Goal: Find contact information: Find contact information

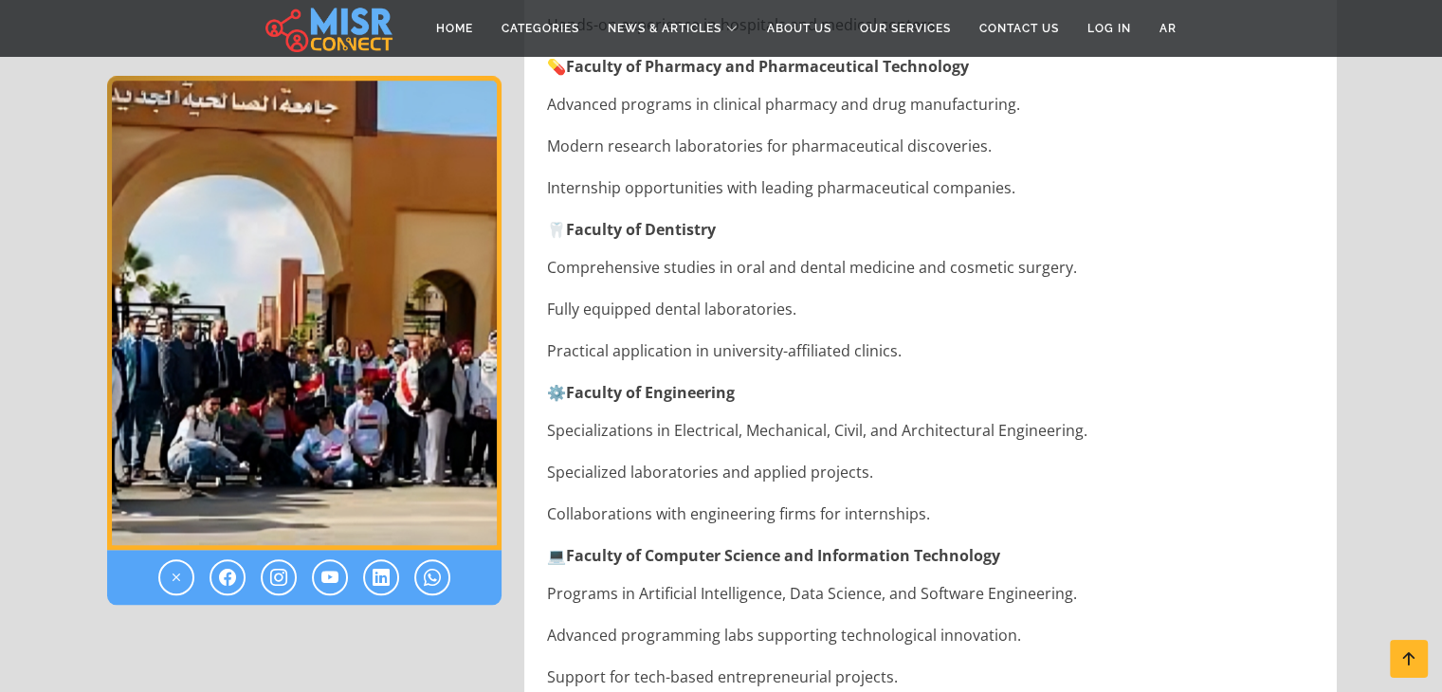
scroll to position [1612, 0]
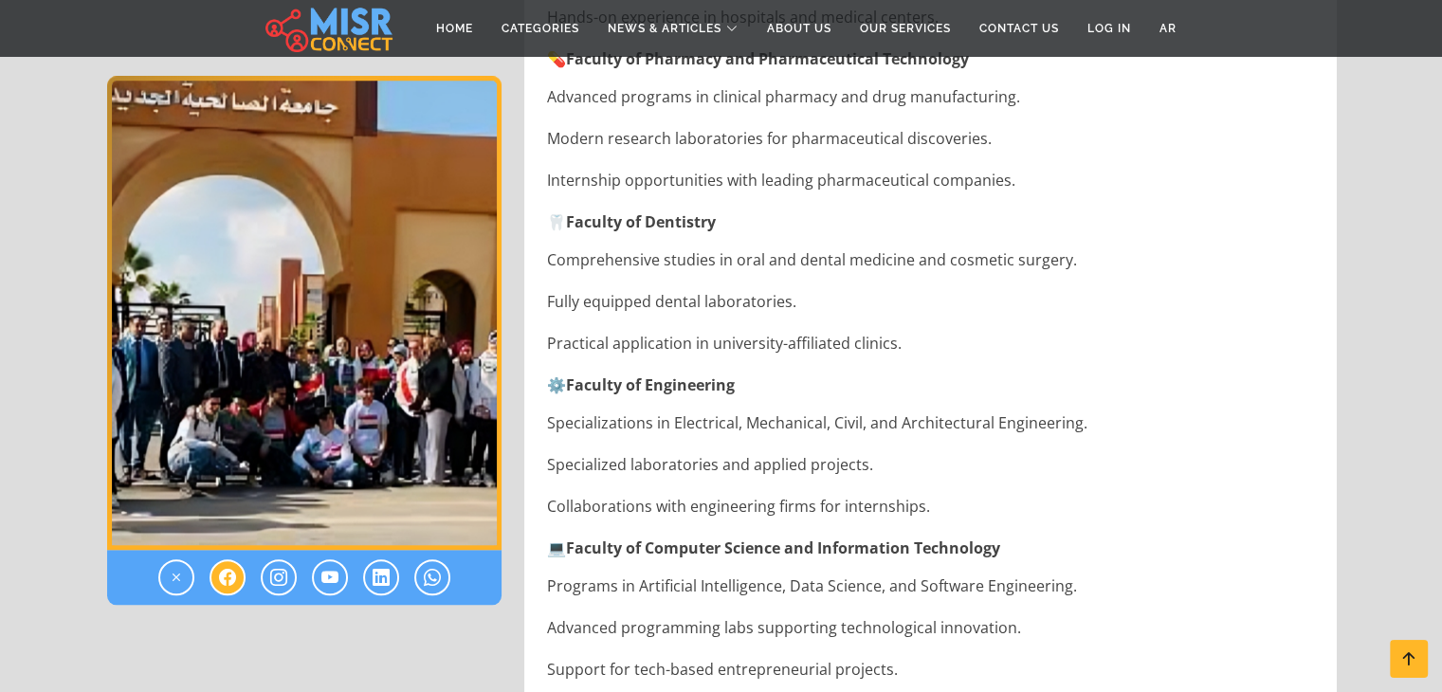
click at [230, 581] on icon at bounding box center [227, 577] width 17 height 23
click at [373, 576] on icon at bounding box center [381, 577] width 17 height 23
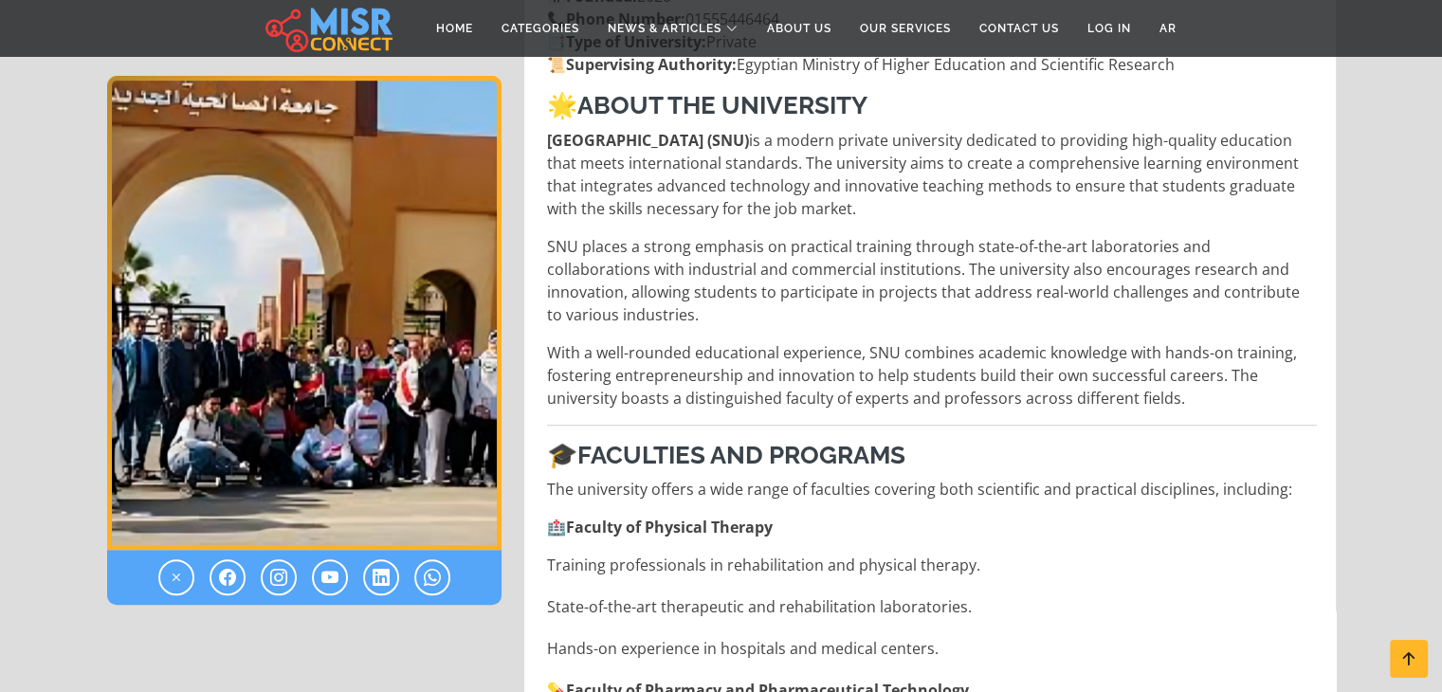
scroll to position [1233, 0]
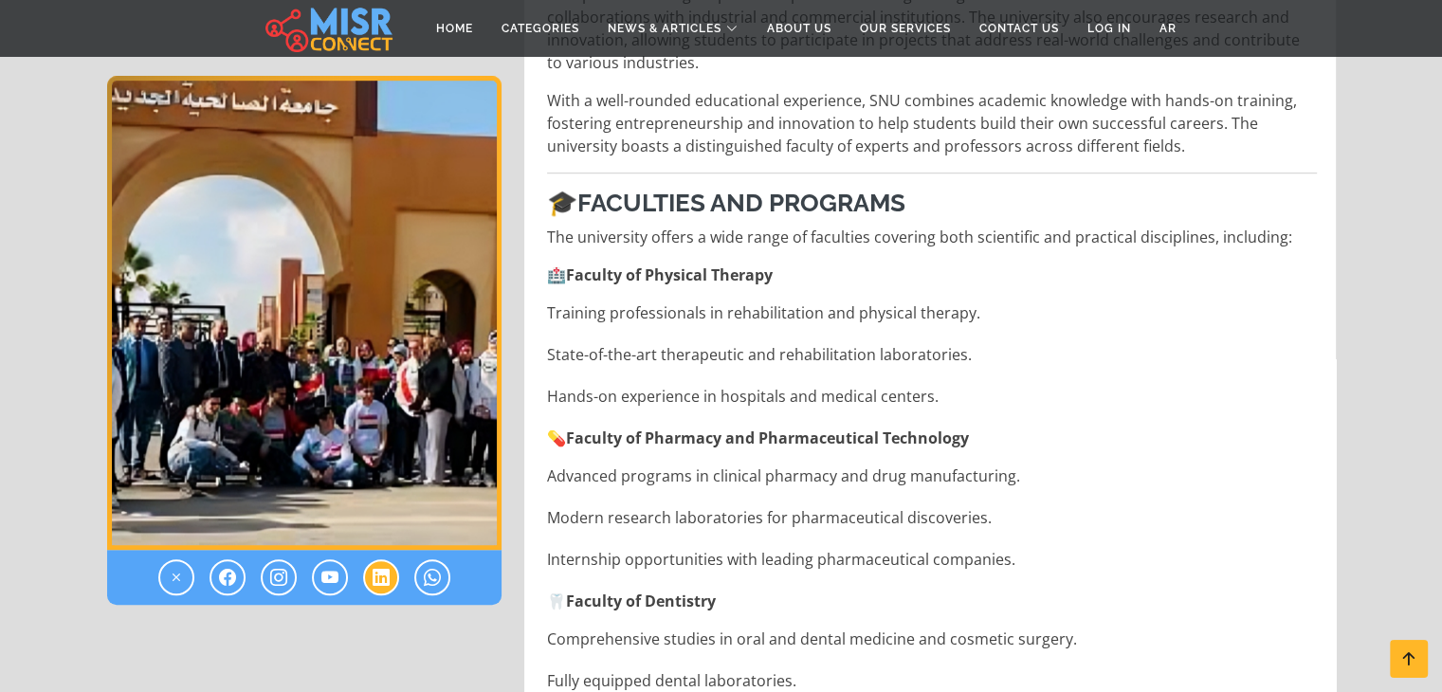
click at [380, 572] on icon at bounding box center [381, 577] width 17 height 23
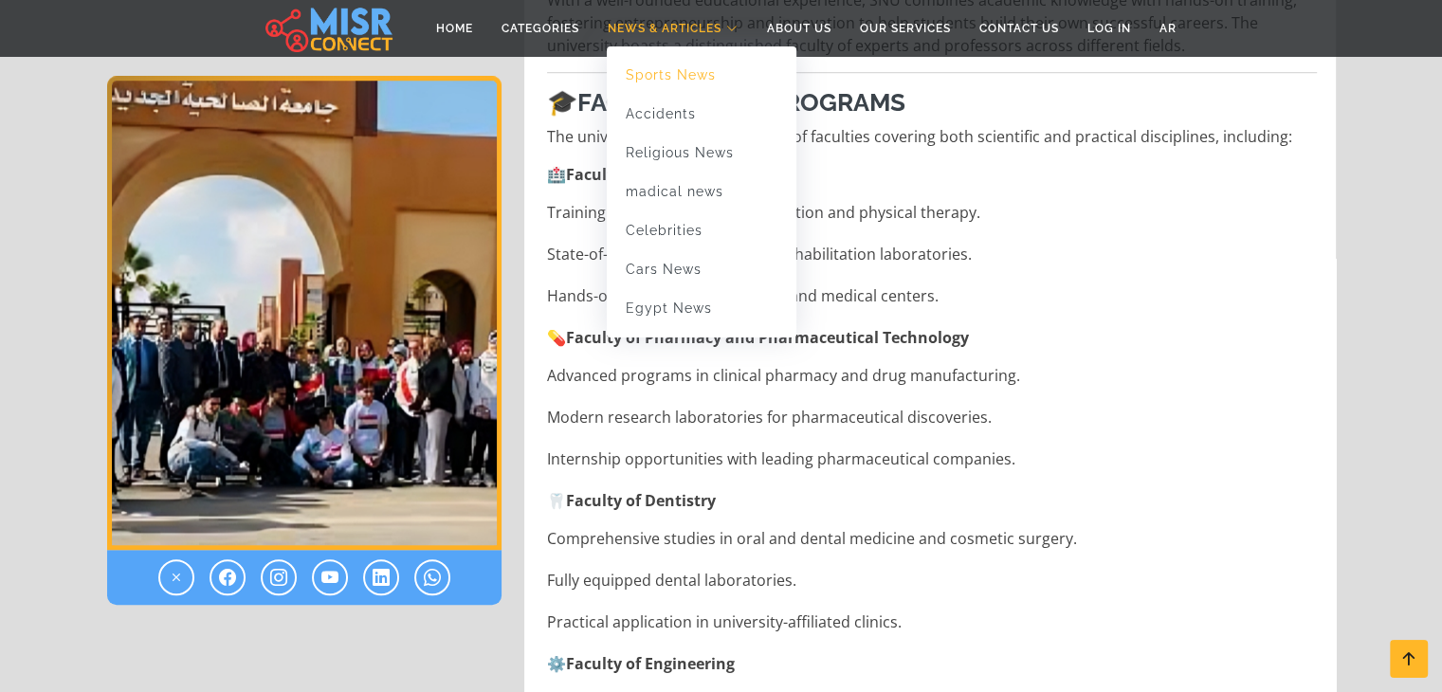
scroll to position [948, 0]
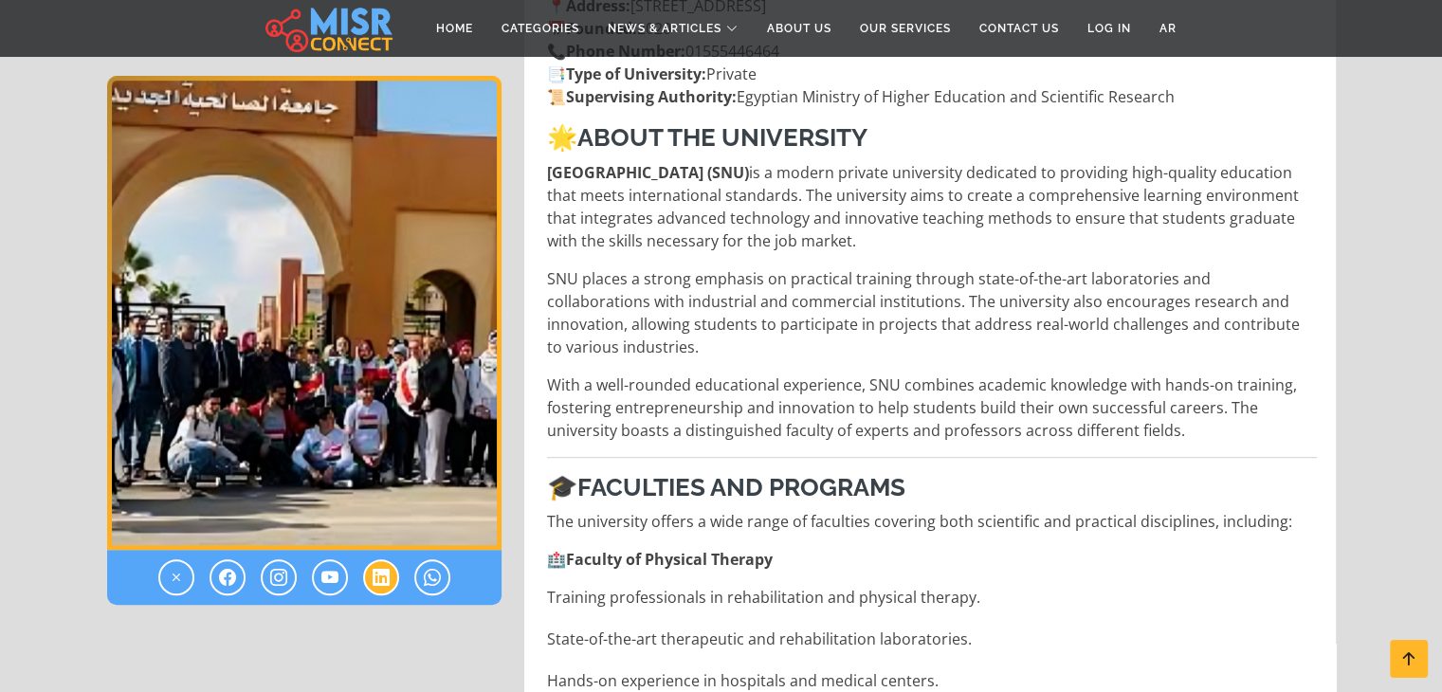
click at [382, 579] on icon at bounding box center [381, 577] width 17 height 23
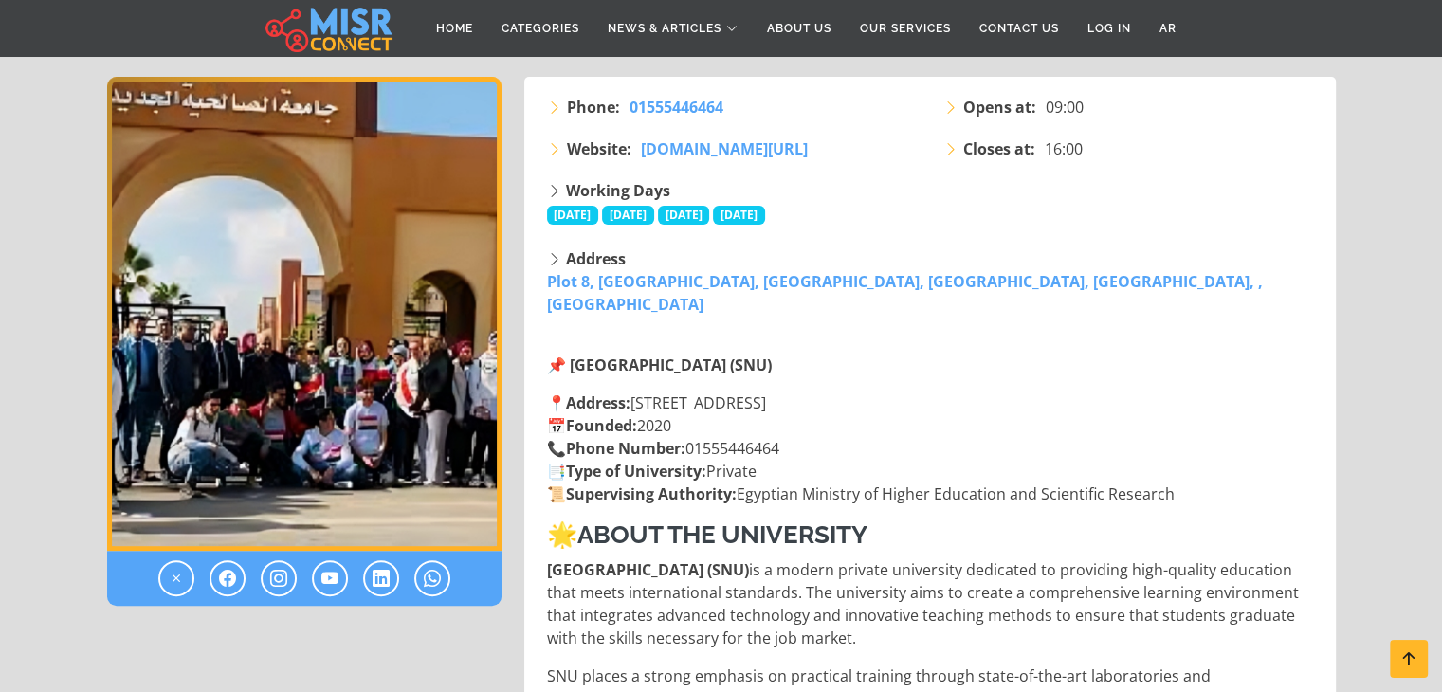
scroll to position [569, 0]
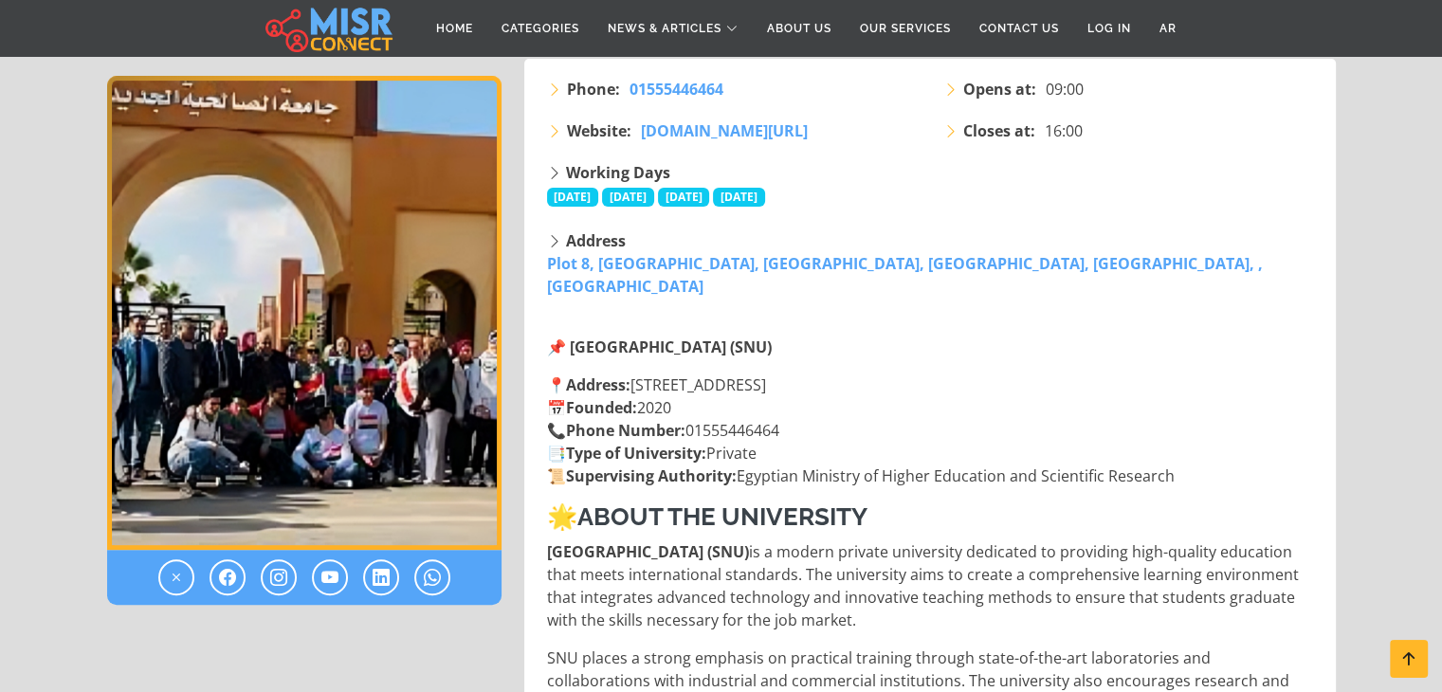
scroll to position [948, 0]
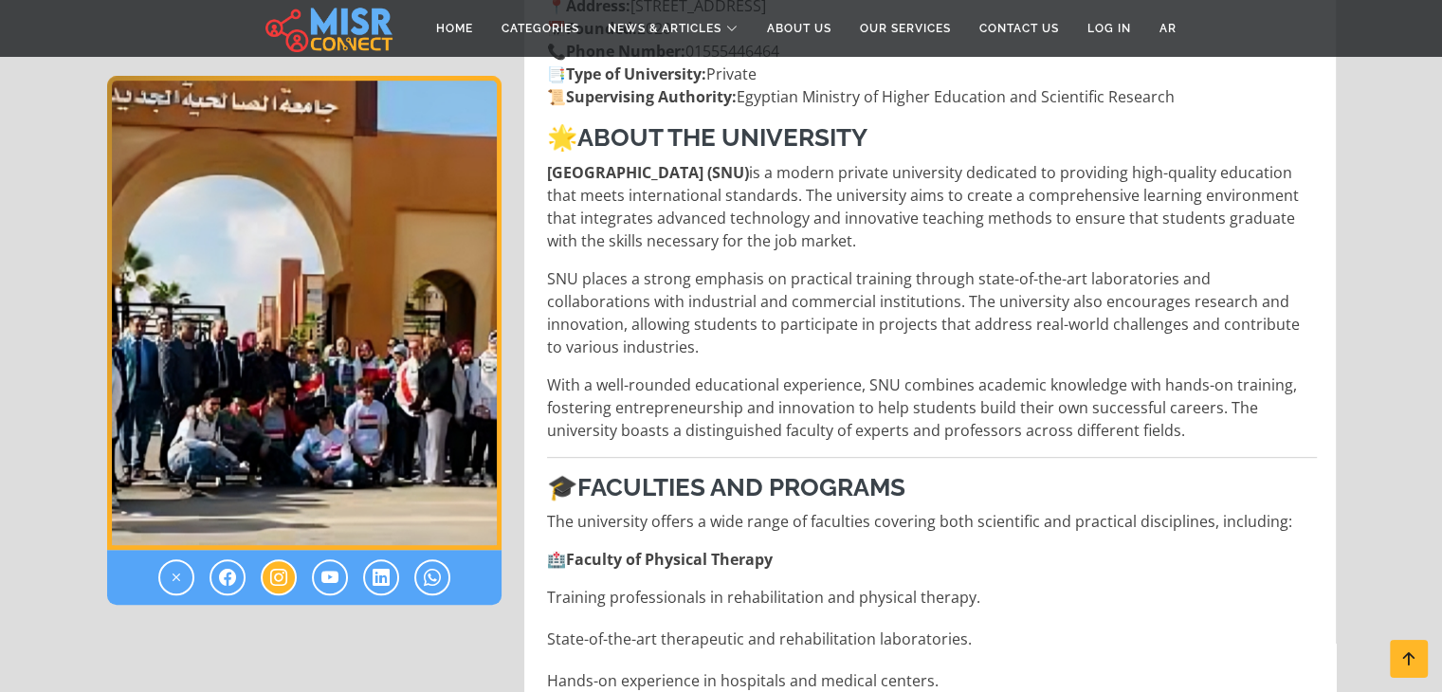
click at [281, 577] on icon at bounding box center [278, 577] width 17 height 23
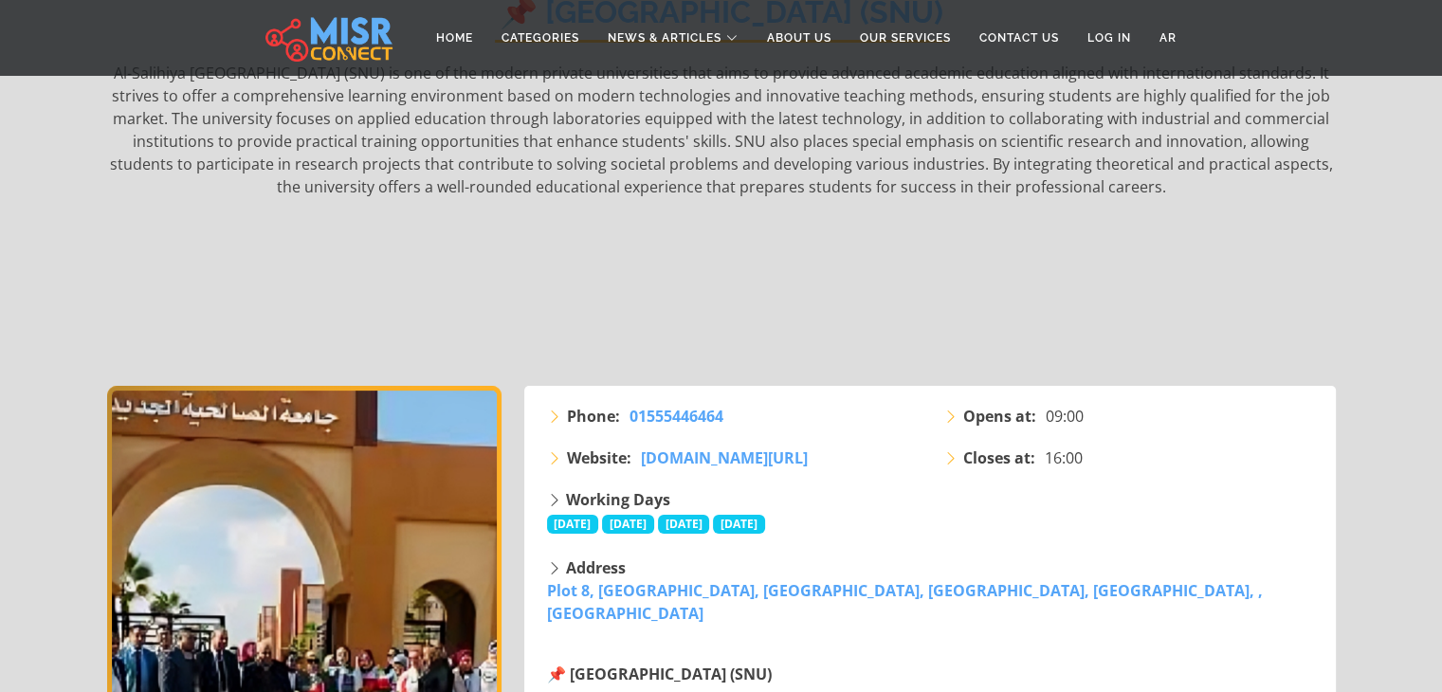
scroll to position [0, 0]
